Goal: Information Seeking & Learning: Learn about a topic

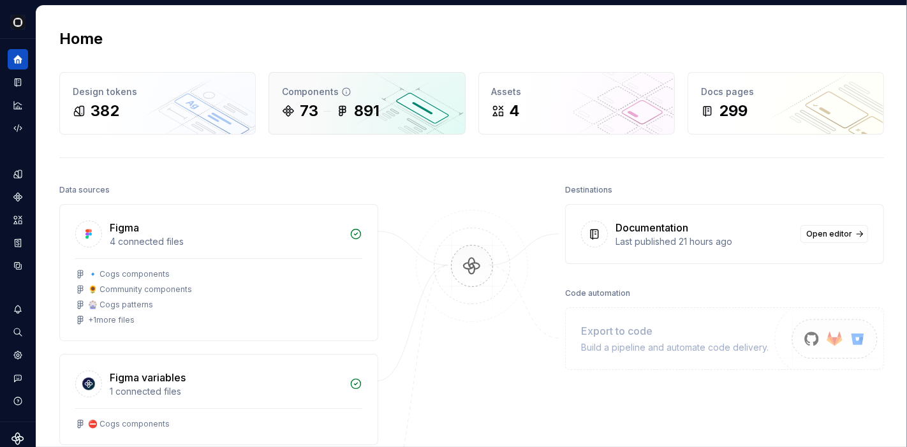
click at [379, 92] on div "Components" at bounding box center [367, 91] width 170 height 13
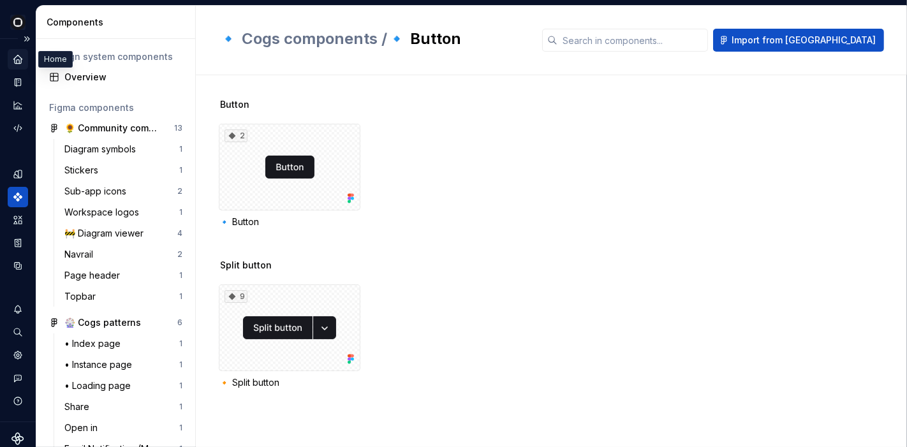
click at [14, 57] on icon "Home" at bounding box center [17, 59] width 11 height 11
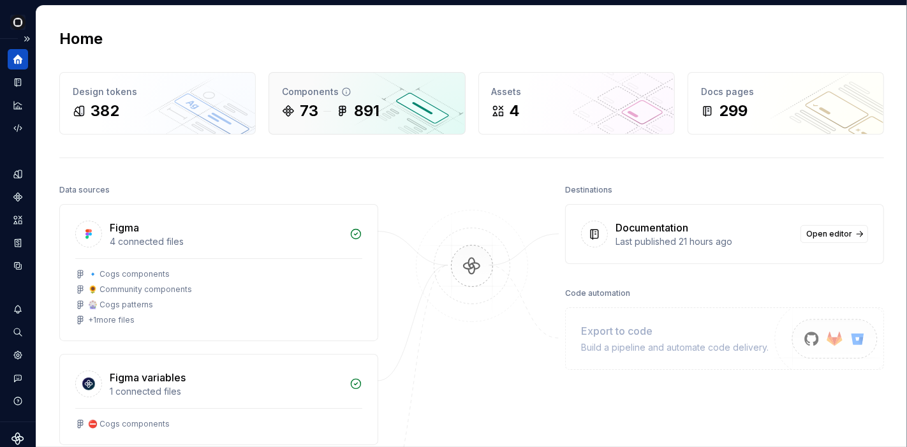
click at [333, 95] on div "Components" at bounding box center [367, 91] width 170 height 13
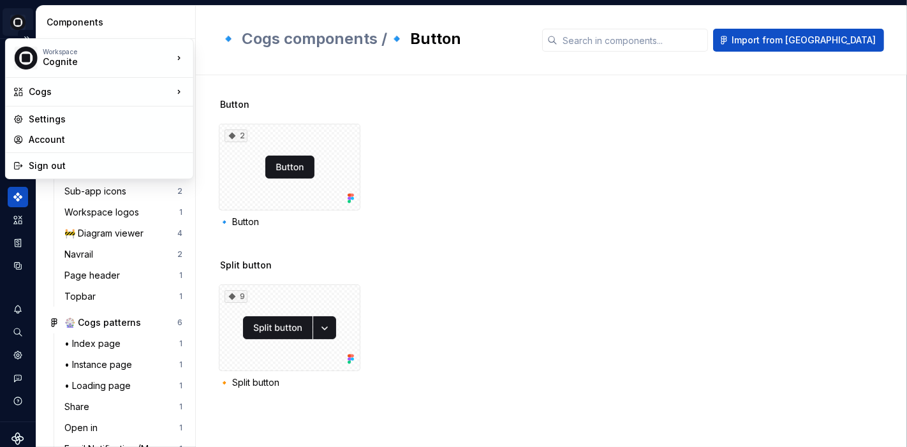
click at [13, 20] on html "Cogs A Design system data Components Design system components Overview Figma co…" at bounding box center [453, 223] width 907 height 447
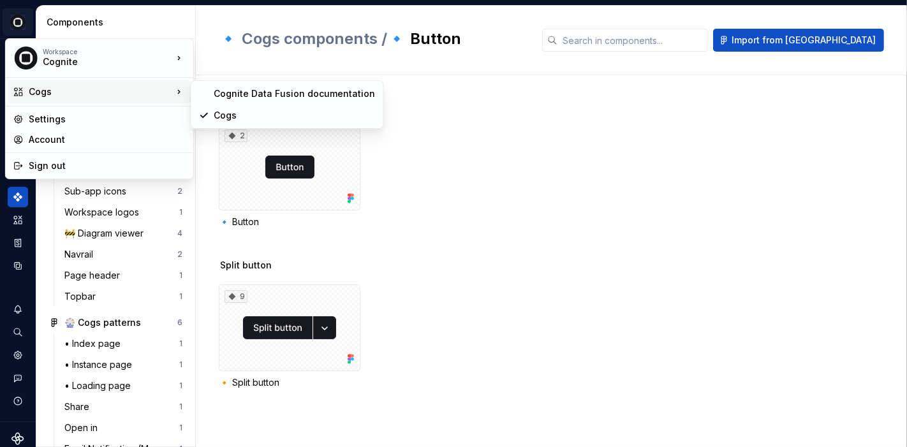
click at [50, 88] on div "Cogs" at bounding box center [101, 91] width 144 height 13
click at [266, 98] on div "Cognite Data Fusion documentation" at bounding box center [294, 93] width 161 height 13
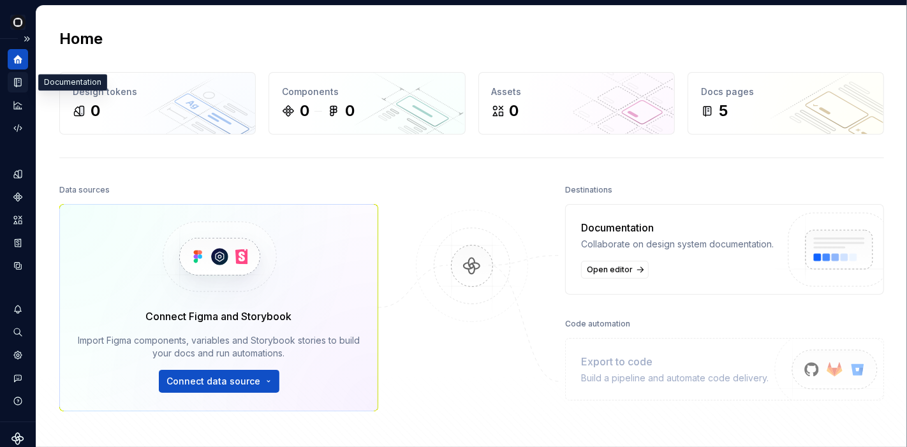
click at [20, 78] on icon "Documentation" at bounding box center [18, 82] width 6 height 8
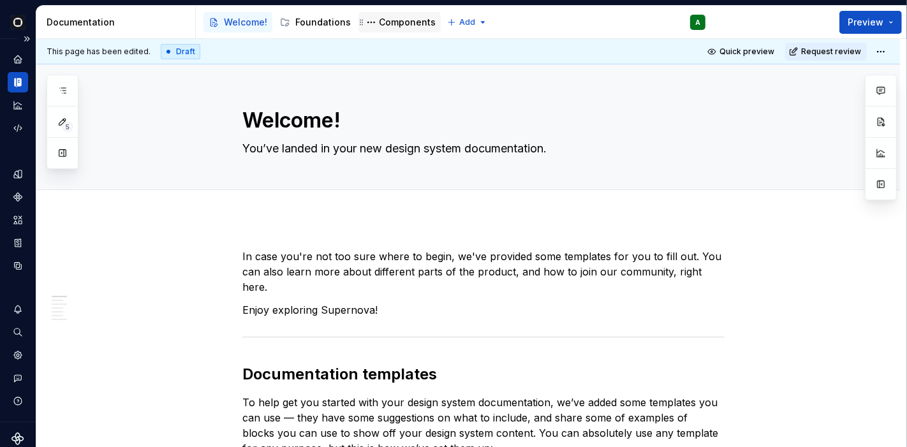
click at [405, 24] on div "Components" at bounding box center [407, 22] width 57 height 13
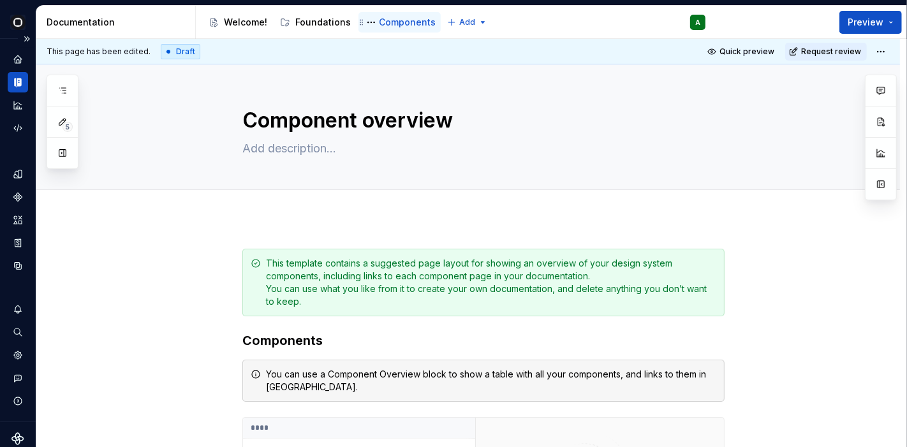
click at [405, 24] on div "Components" at bounding box center [407, 22] width 57 height 13
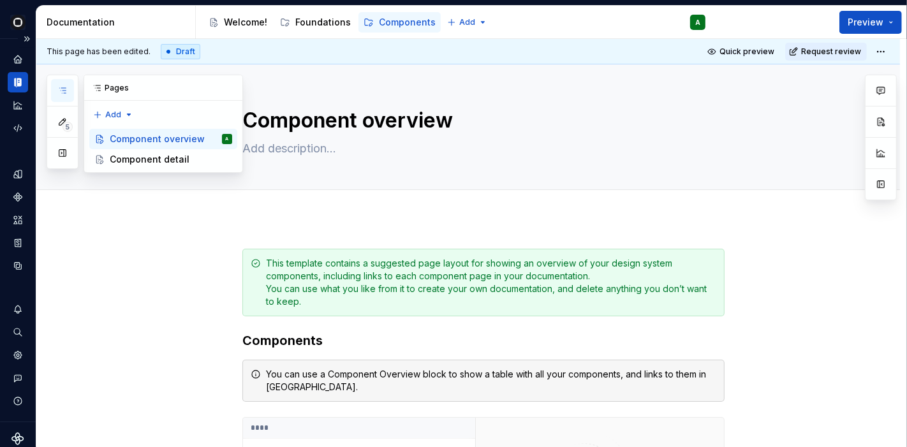
click at [62, 90] on icon "button" at bounding box center [62, 90] width 6 height 5
type textarea "*"
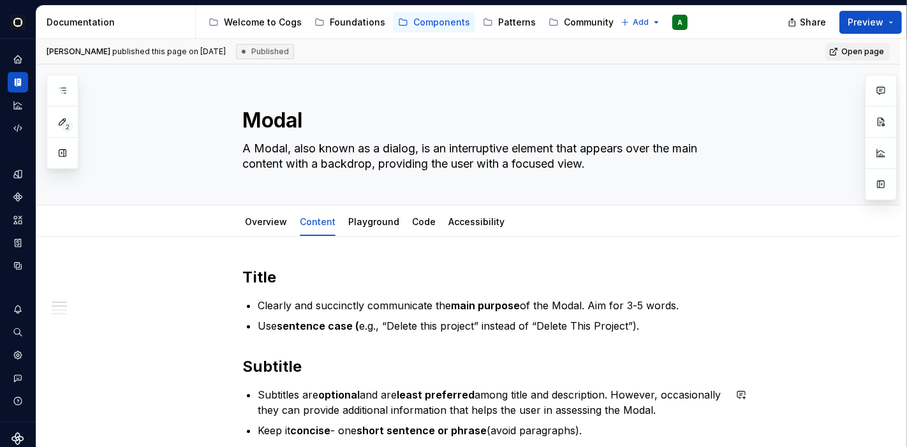
type textarea "*"
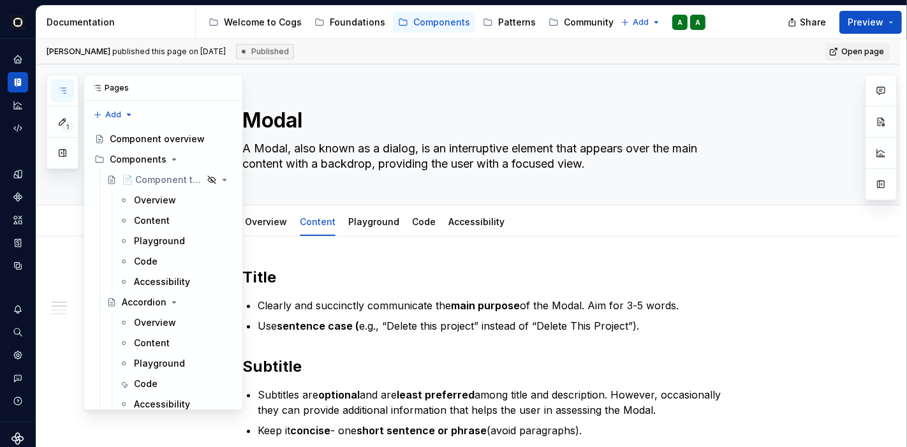
click at [64, 89] on icon "button" at bounding box center [62, 90] width 10 height 10
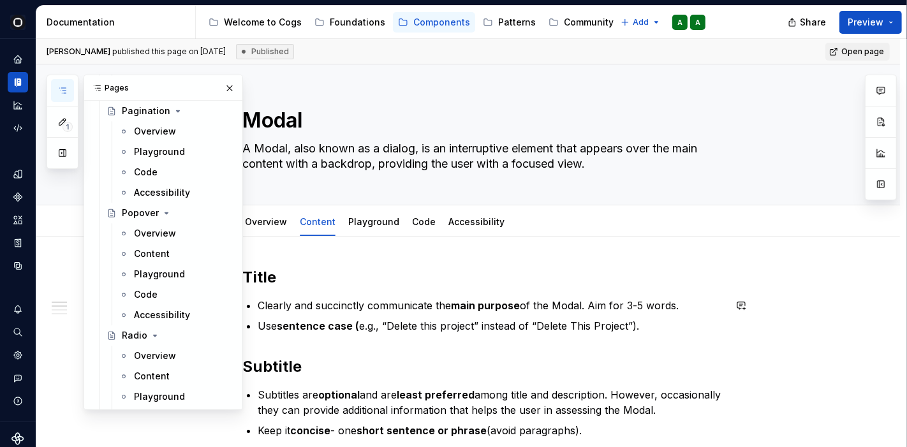
scroll to position [2814, 0]
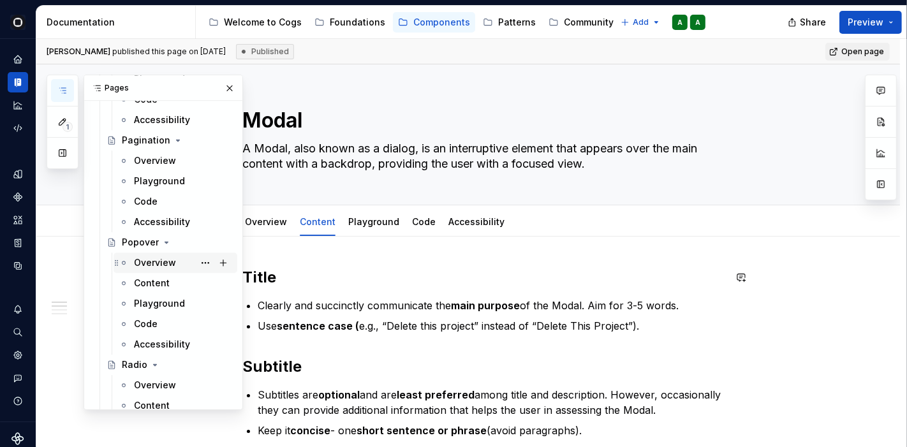
click at [159, 262] on div "Overview" at bounding box center [155, 262] width 42 height 13
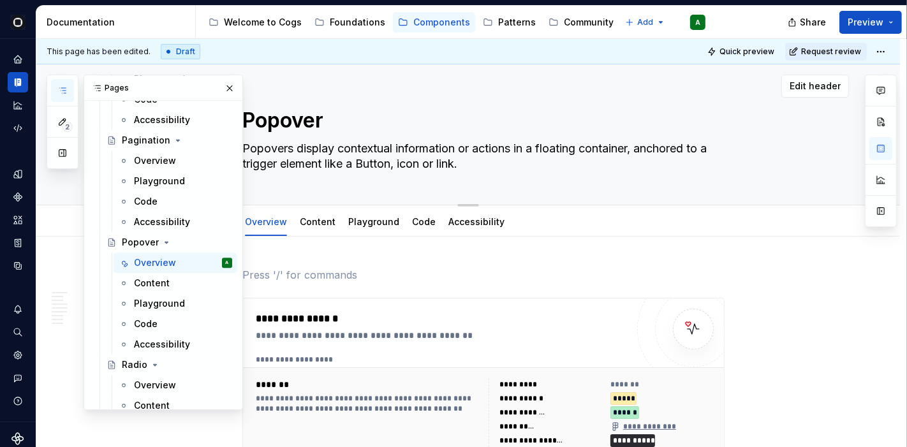
click at [226, 84] on button "button" at bounding box center [230, 88] width 18 height 18
click at [221, 87] on div "Edit header" at bounding box center [442, 86] width 812 height 23
click at [221, 86] on div "Edit header" at bounding box center [442, 86] width 812 height 23
click at [290, 80] on div "Edit header" at bounding box center [442, 86] width 812 height 23
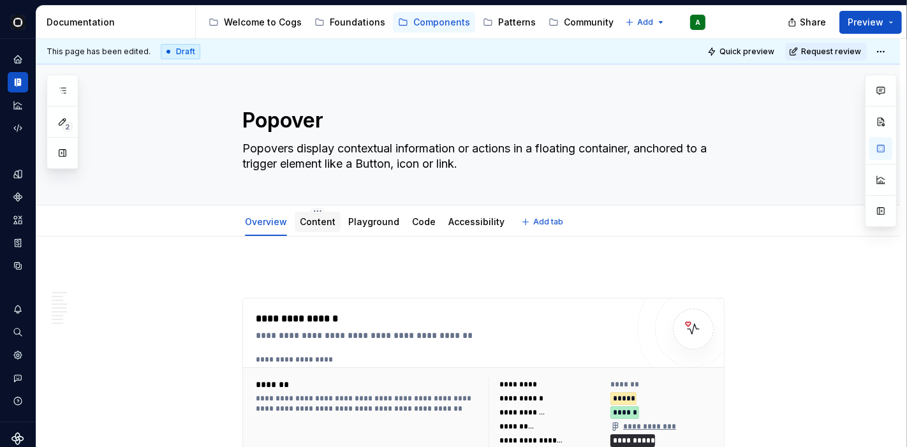
click at [321, 212] on div "Content" at bounding box center [318, 222] width 46 height 20
click at [315, 221] on link "Content" at bounding box center [318, 221] width 36 height 11
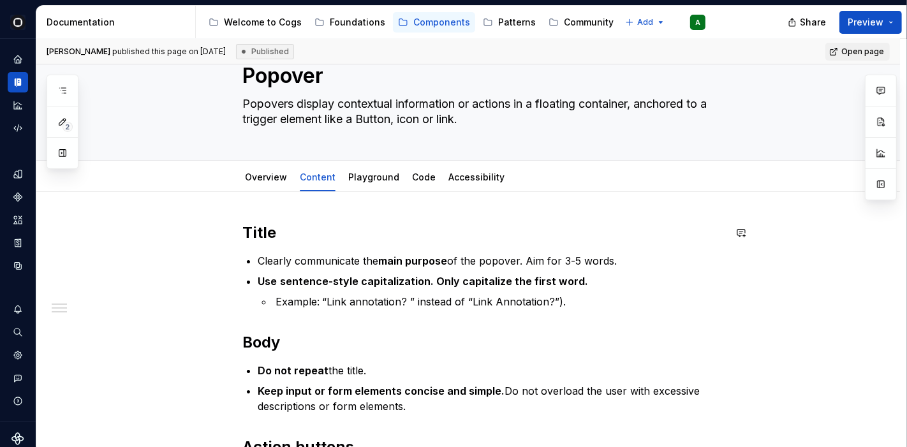
click at [364, 247] on div "Title Clearly communicate the main purpose of the popover. Aim for 3-5 words. U…" at bounding box center [483, 405] width 482 height 367
click at [264, 184] on div "Overview" at bounding box center [266, 177] width 42 height 15
click at [264, 173] on link "Overview" at bounding box center [266, 176] width 42 height 11
click at [250, 179] on link "Overview" at bounding box center [266, 176] width 42 height 11
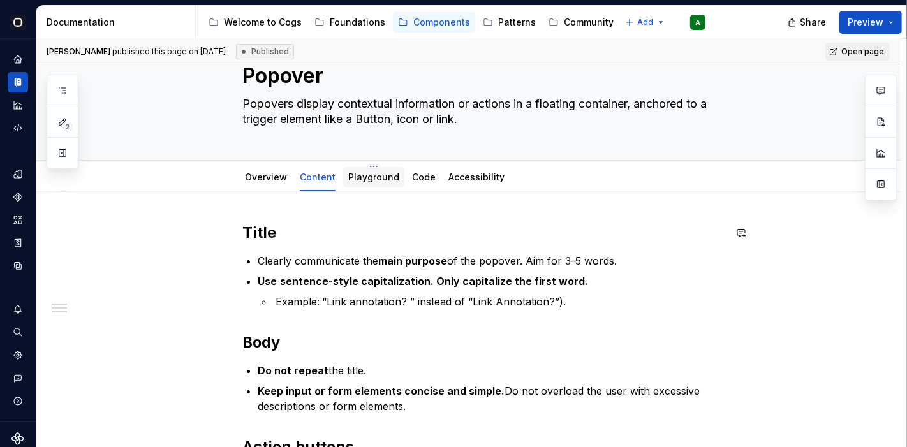
click at [307, 254] on p "Clearly communicate the main purpose of the popover. Aim for 3-5 words." at bounding box center [491, 260] width 467 height 15
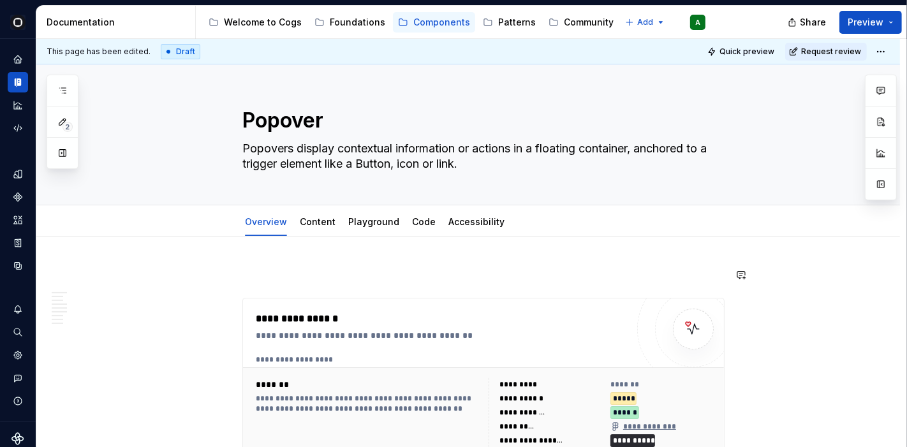
click at [324, 354] on div "**********" at bounding box center [485, 359] width 458 height 10
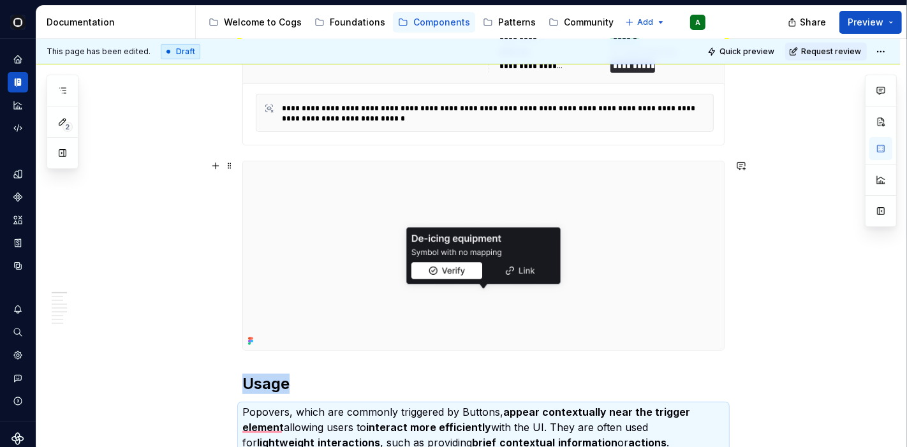
scroll to position [374, 0]
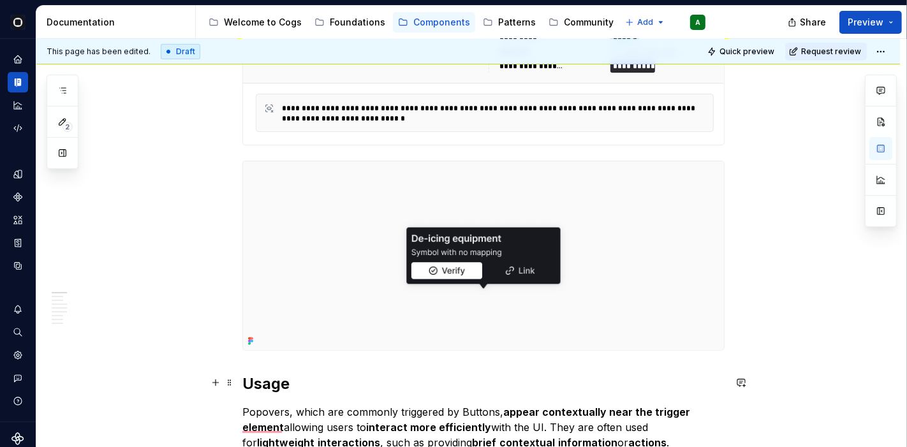
click at [663, 374] on h2 "Usage" at bounding box center [483, 384] width 482 height 20
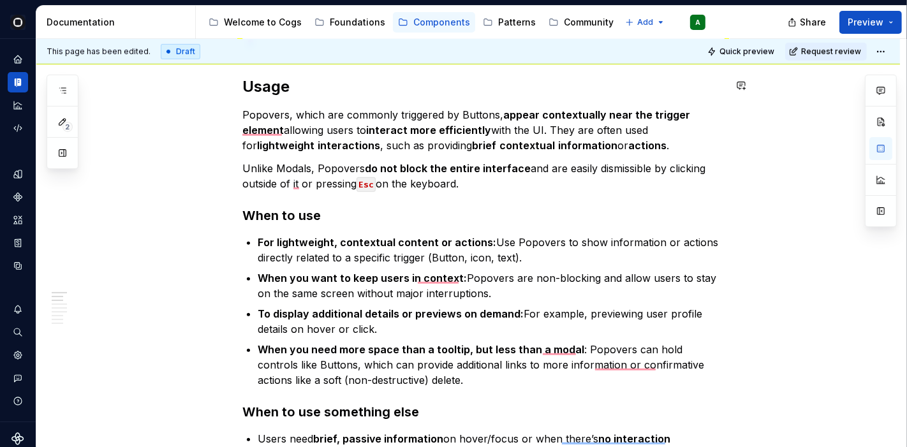
scroll to position [704, 0]
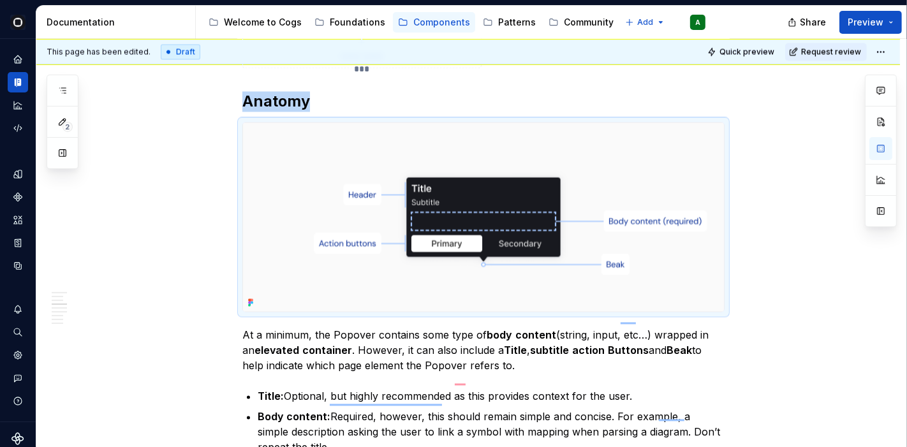
scroll to position [2185, 0]
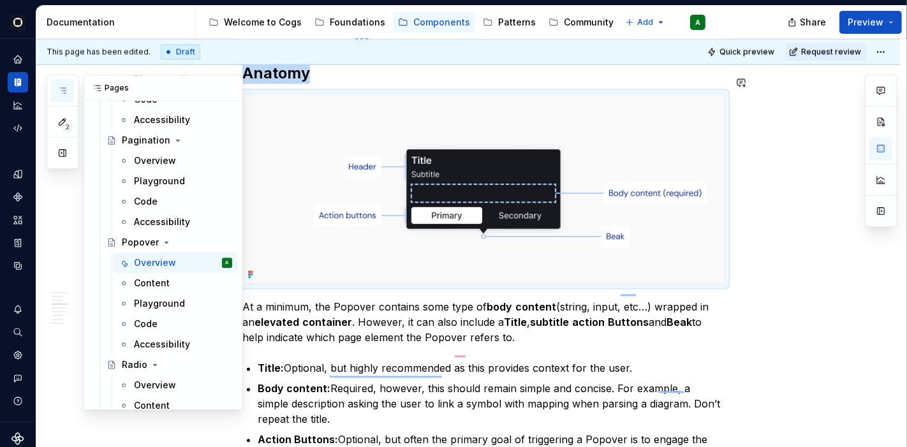
click at [65, 87] on icon "button" at bounding box center [62, 90] width 10 height 10
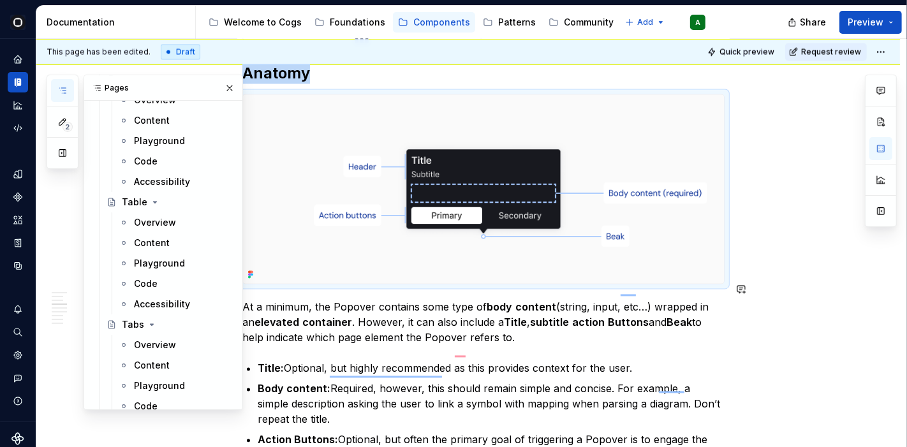
scroll to position [3841, 0]
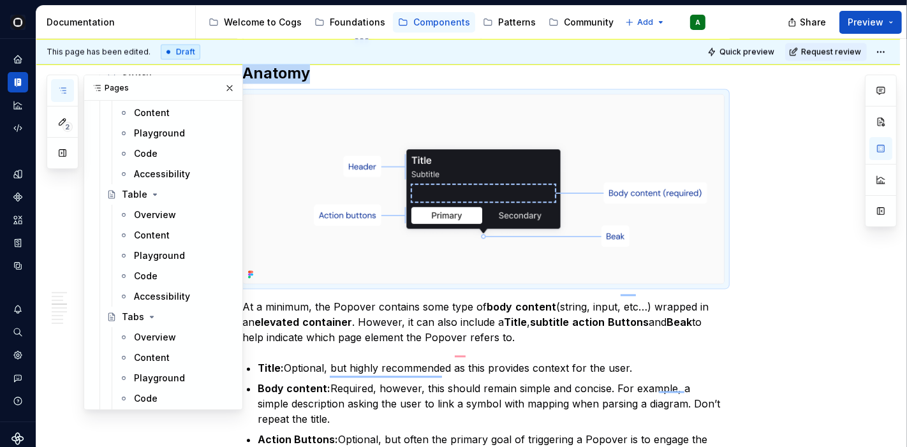
type textarea "*"
